Goal: Task Accomplishment & Management: Use online tool/utility

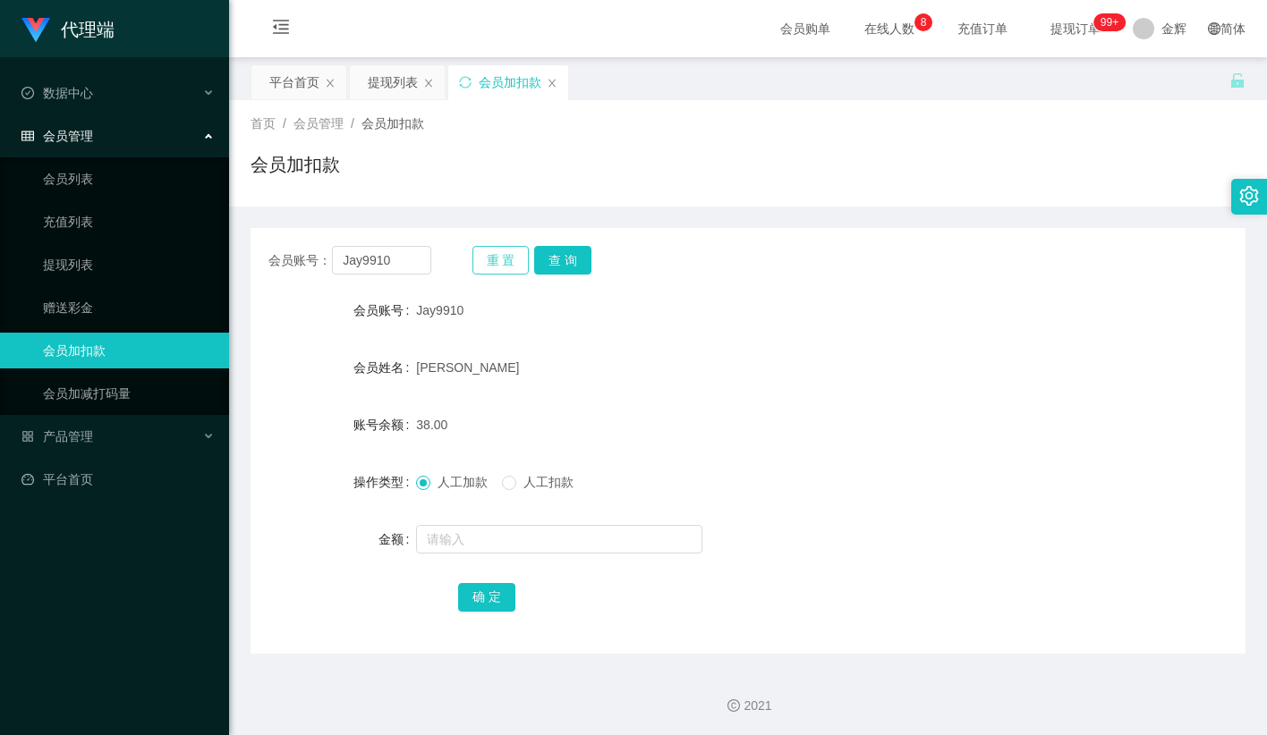
click at [497, 253] on button "重 置" at bounding box center [500, 260] width 57 height 29
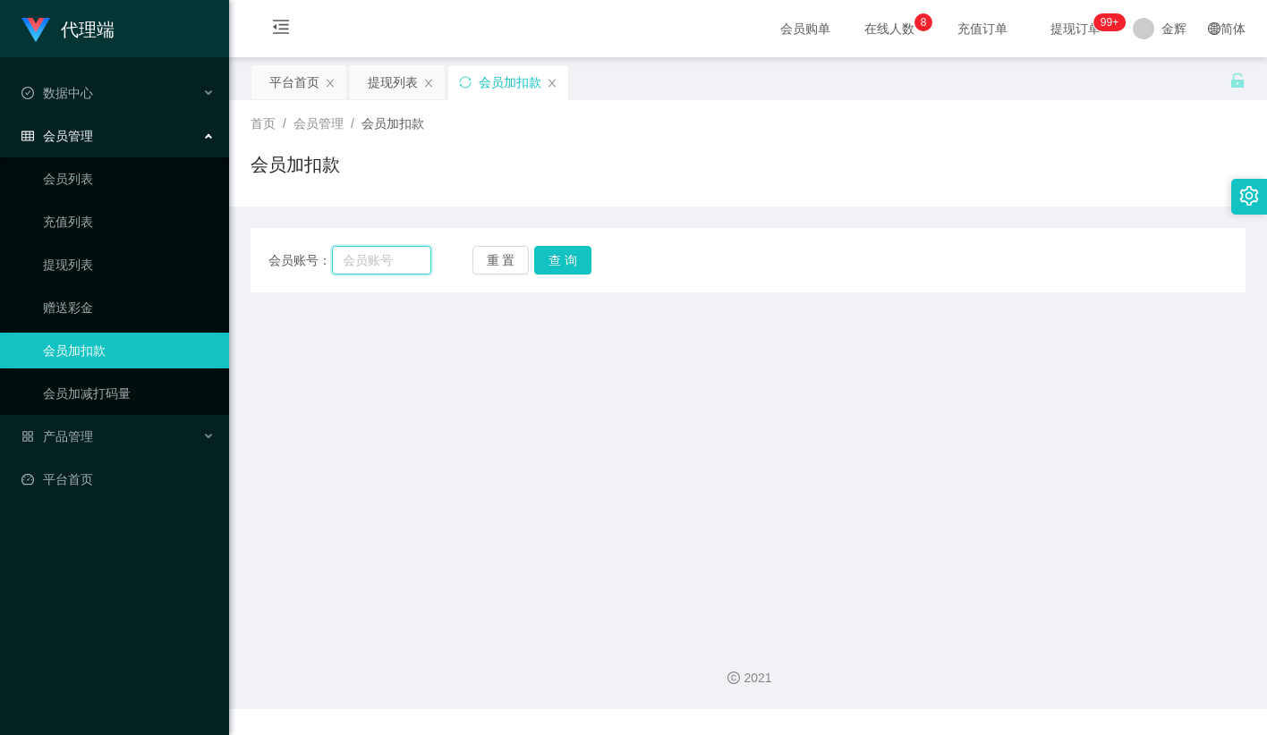
click at [419, 258] on input "text" at bounding box center [381, 260] width 99 height 29
paste input "Jay9910"
type input "Jay9910"
click at [555, 258] on button "查 询" at bounding box center [562, 260] width 57 height 29
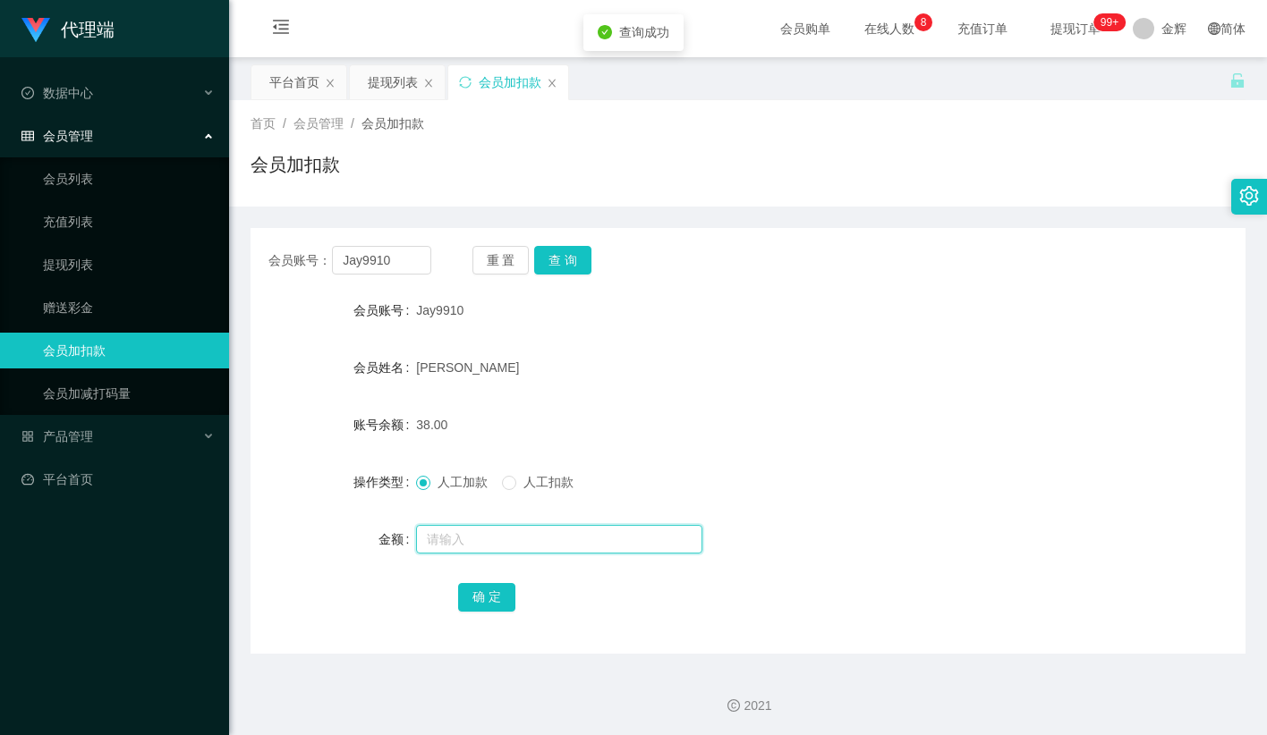
click at [451, 542] on input "text" at bounding box center [559, 539] width 286 height 29
type input "40"
click at [516, 596] on div "确 定" at bounding box center [748, 597] width 580 height 36
click at [489, 589] on button "确 定" at bounding box center [486, 597] width 57 height 29
drag, startPoint x: 730, startPoint y: 282, endPoint x: 754, endPoint y: 271, distance: 26.4
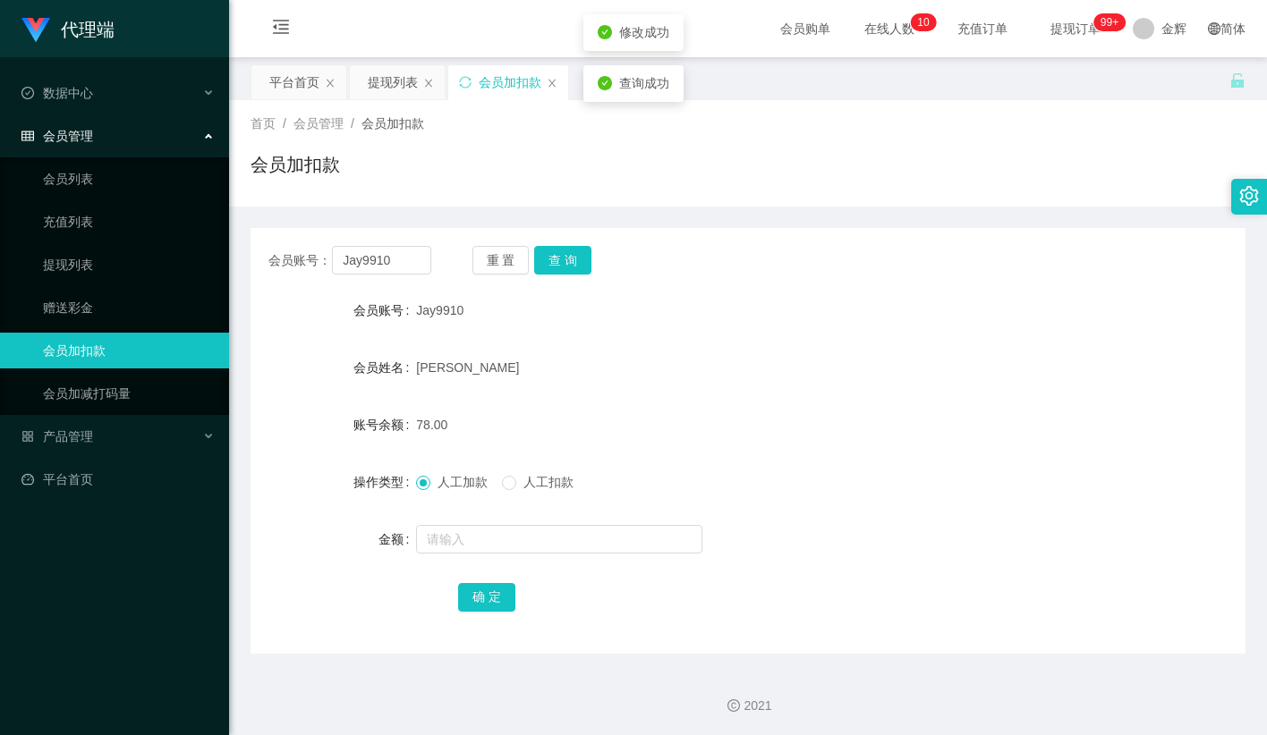
click at [731, 282] on div "会员账号： Jay9910 重 置 查 询 会员账号 Jay9910 会员姓名 [PERSON_NAME] 账号余额 78.00 操作类型 人工加款 人工扣款…" at bounding box center [747, 441] width 995 height 426
click at [1093, 30] on sup "99+" at bounding box center [1109, 22] width 32 height 18
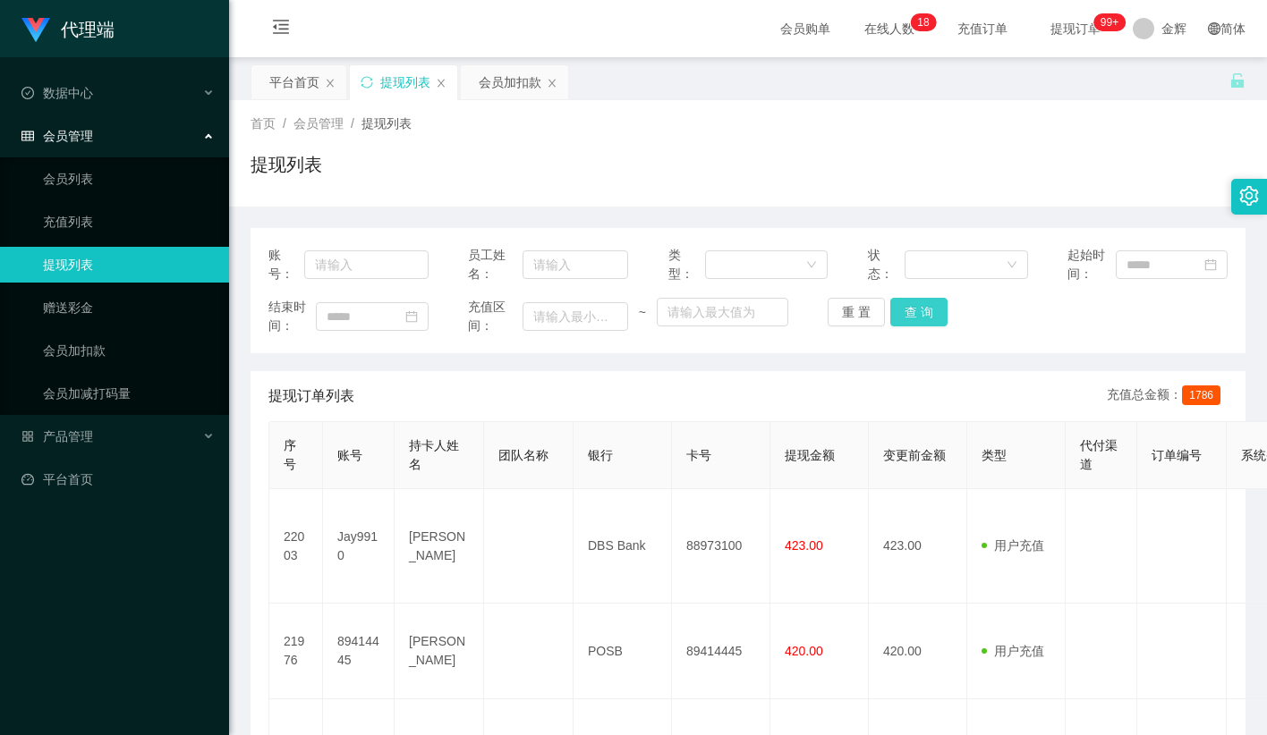
click at [926, 304] on button "查 询" at bounding box center [918, 312] width 57 height 29
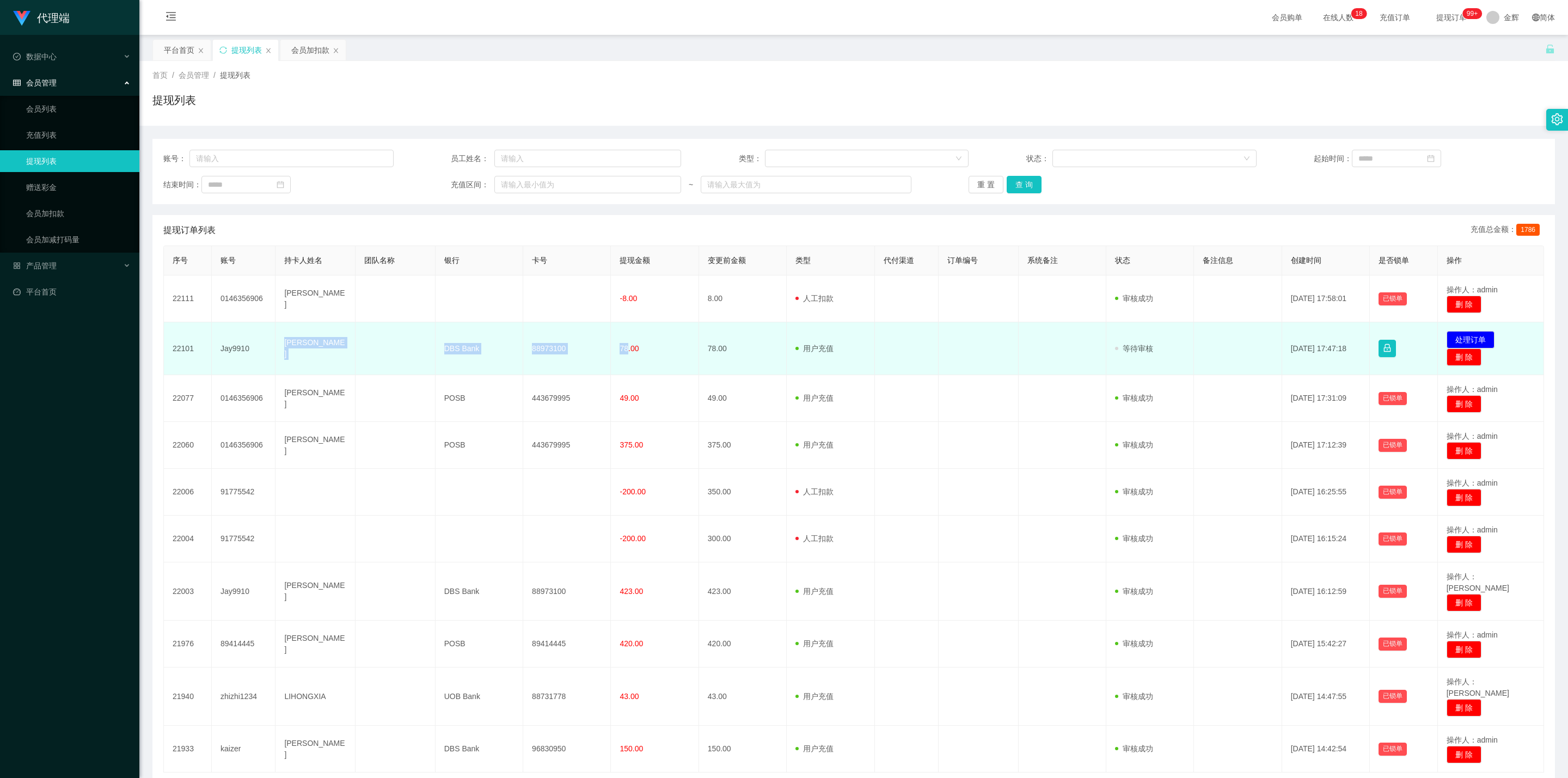
drag, startPoint x: 282, startPoint y: 349, endPoint x: 626, endPoint y: 358, distance: 344.1
click at [626, 358] on tr "22101 Jay9910 [PERSON_NAME] DBS Bank 88973100 78.00 78.00 用户充值 人工扣款 审核驳回 审核成功 等…" at bounding box center [853, 349] width 1380 height 53
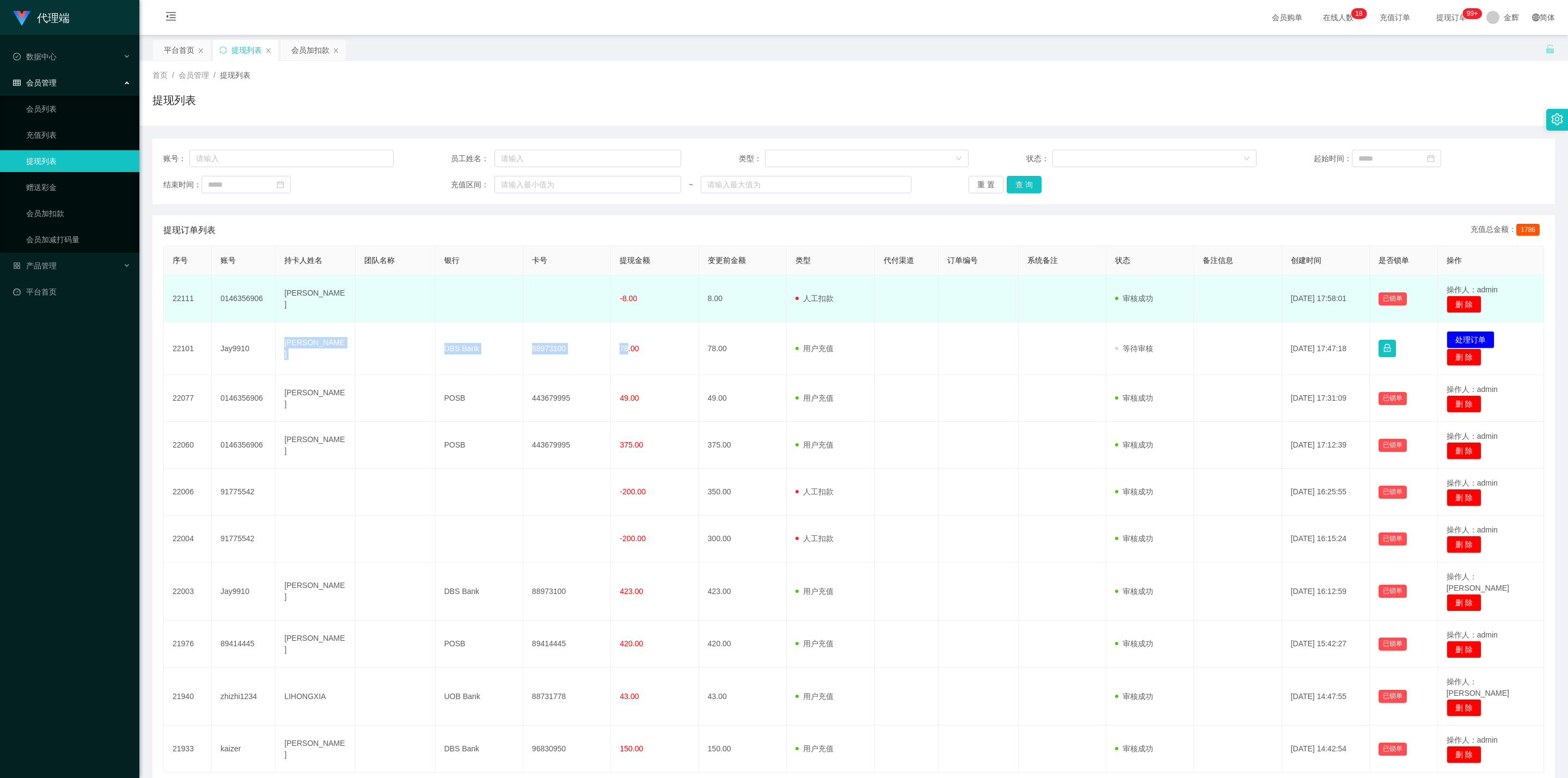
copy tr "[PERSON_NAME] DBS Bank 88973100 78"
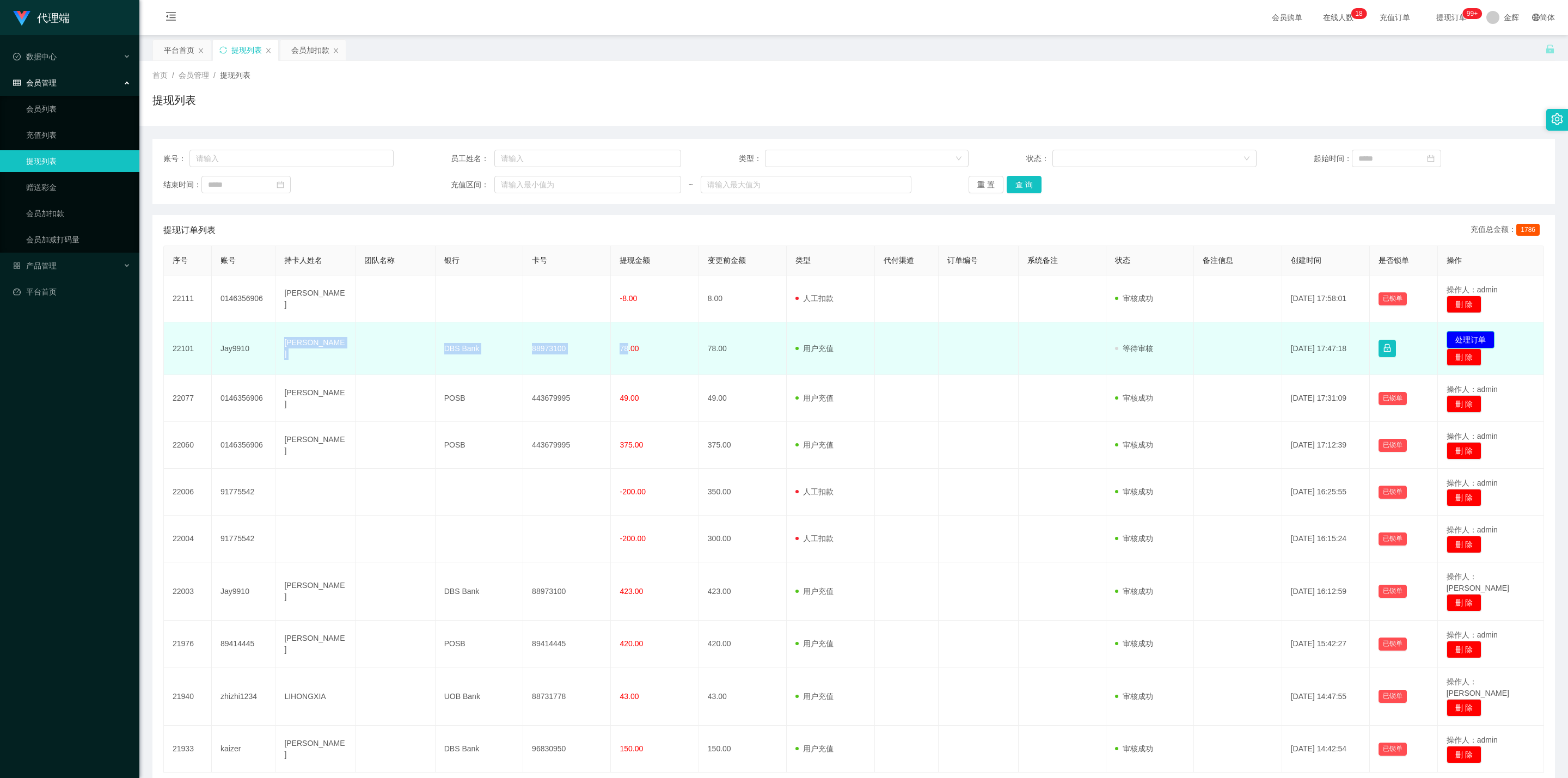
click at [771, 338] on button "处理订单" at bounding box center [1471, 340] width 48 height 18
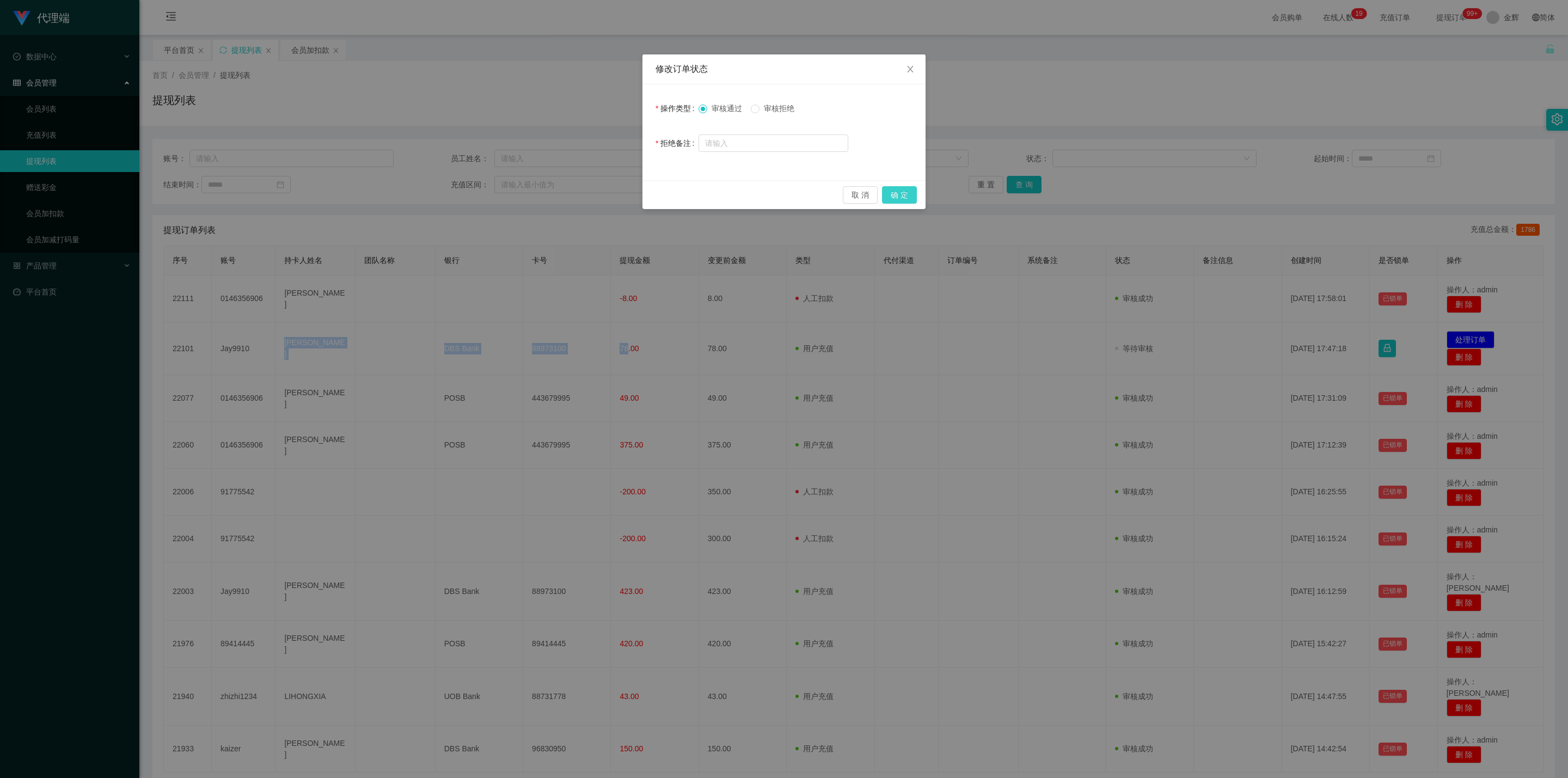
click at [771, 196] on button "确 定" at bounding box center [899, 195] width 35 height 18
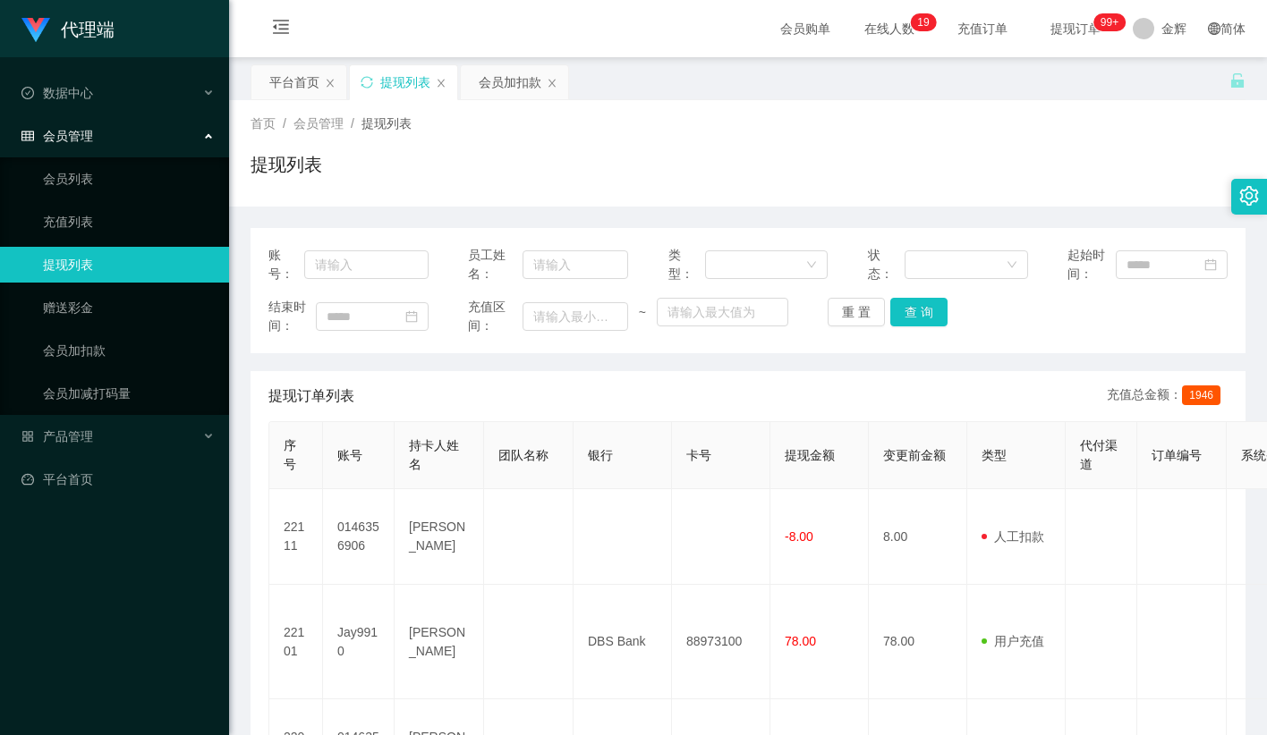
click at [760, 108] on div "首页 / 会员管理 / 提现列表 / 提现列表" at bounding box center [748, 153] width 1038 height 106
